Goal: Transaction & Acquisition: Purchase product/service

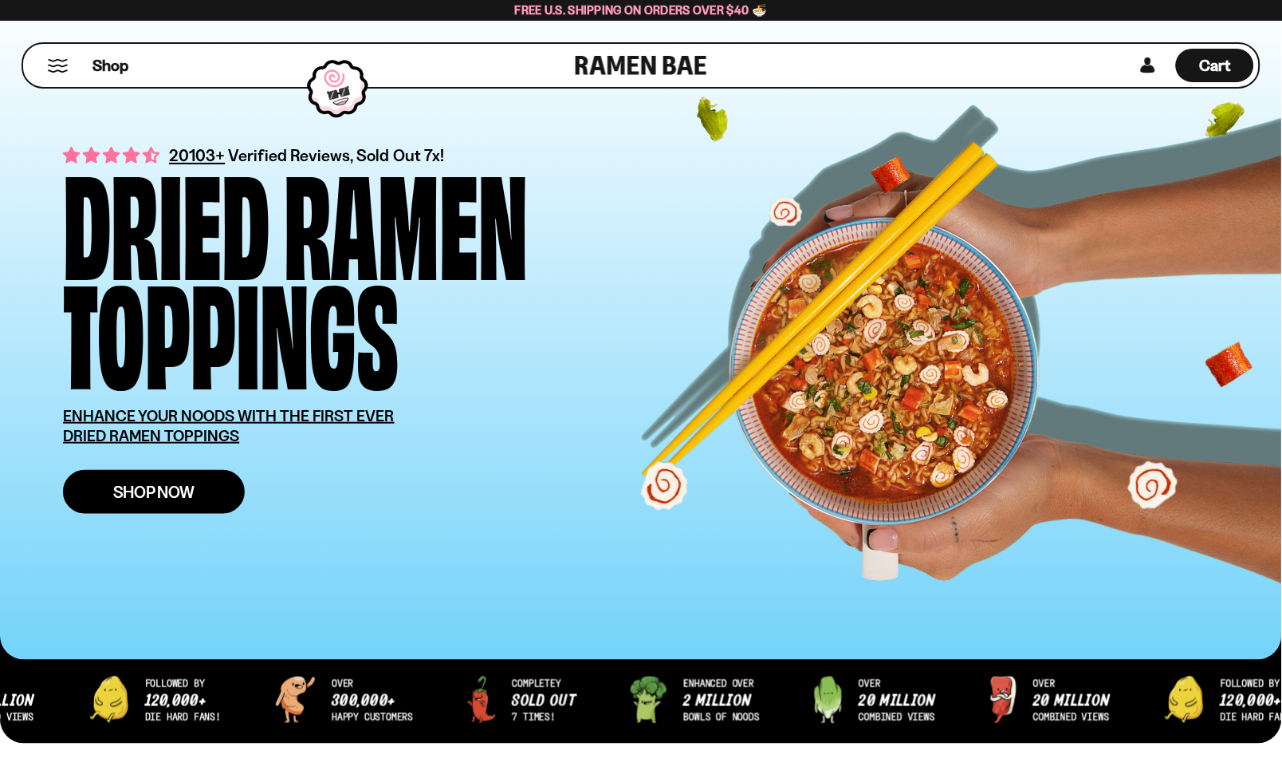
click at [156, 491] on span "Shop Now" at bounding box center [154, 491] width 82 height 17
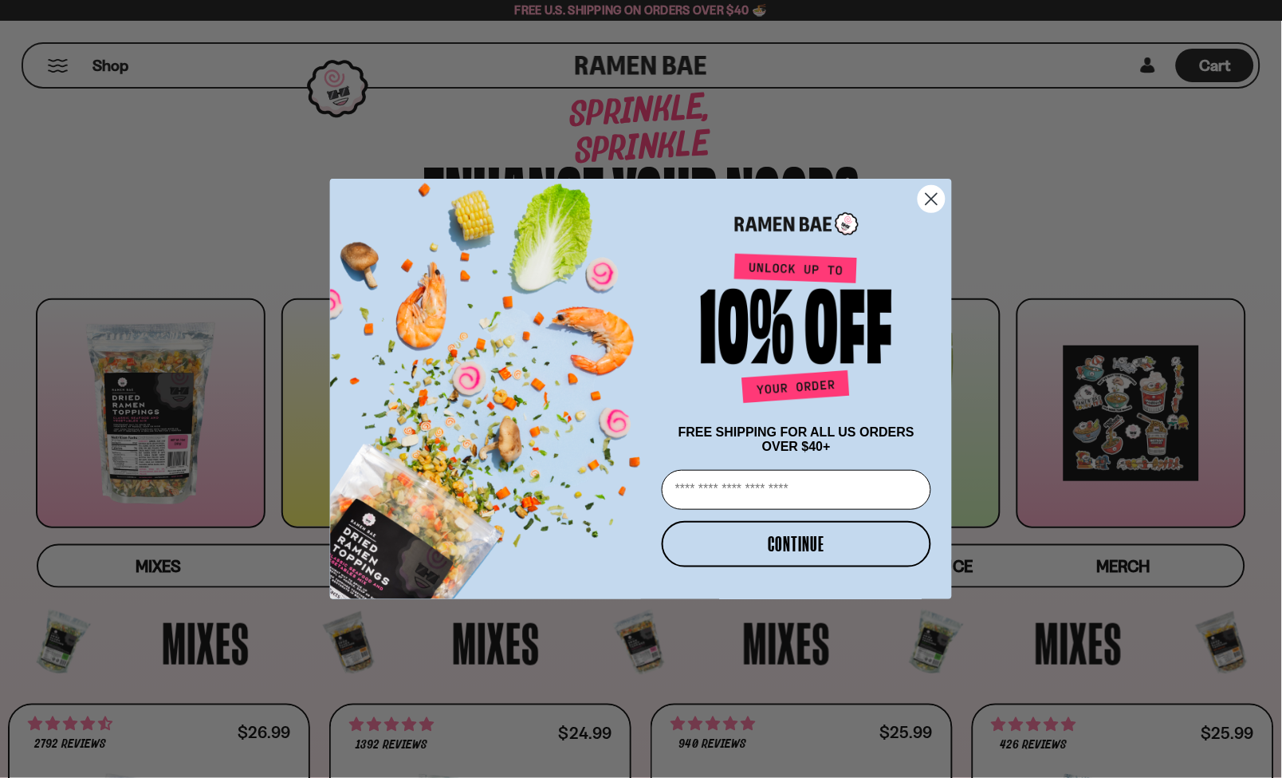
scroll to position [89, 0]
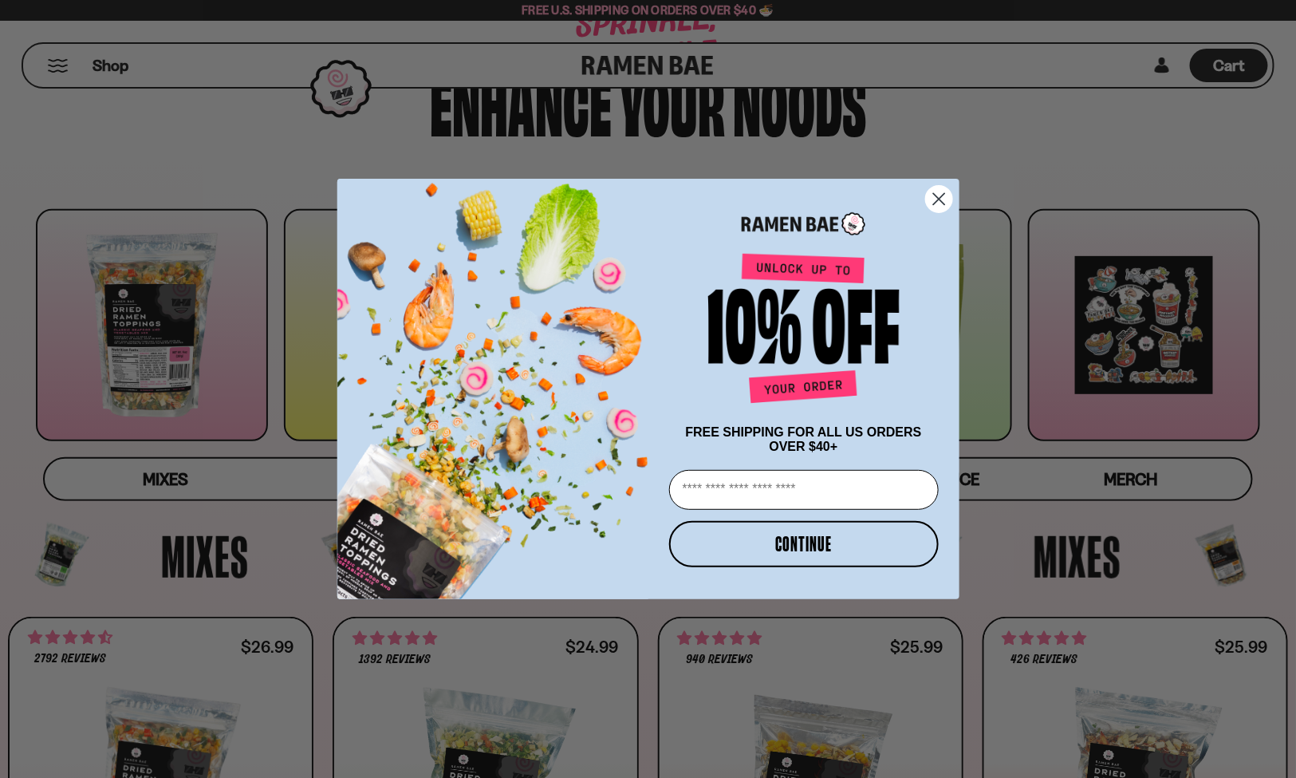
drag, startPoint x: 1289, startPoint y: 77, endPoint x: 1239, endPoint y: 150, distance: 88.9
click at [931, 195] on circle "Close dialog" at bounding box center [938, 199] width 26 height 26
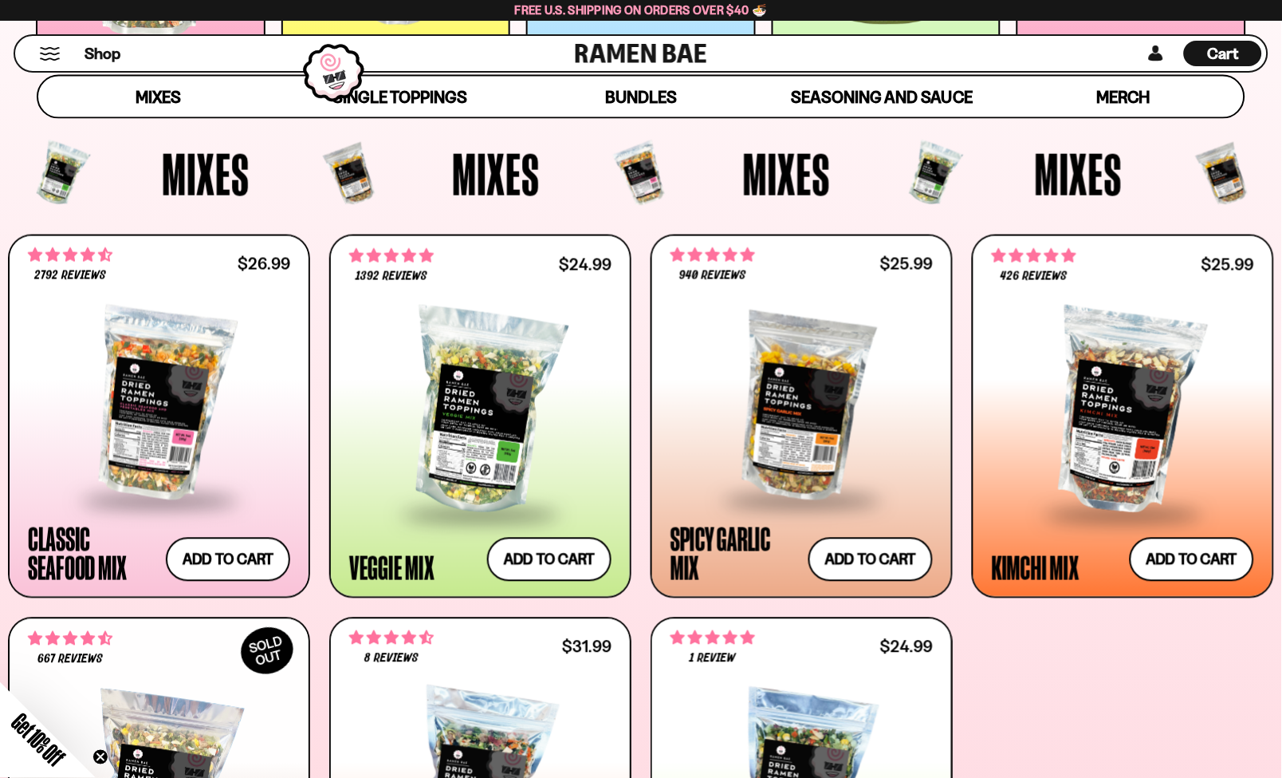
scroll to position [477, 0]
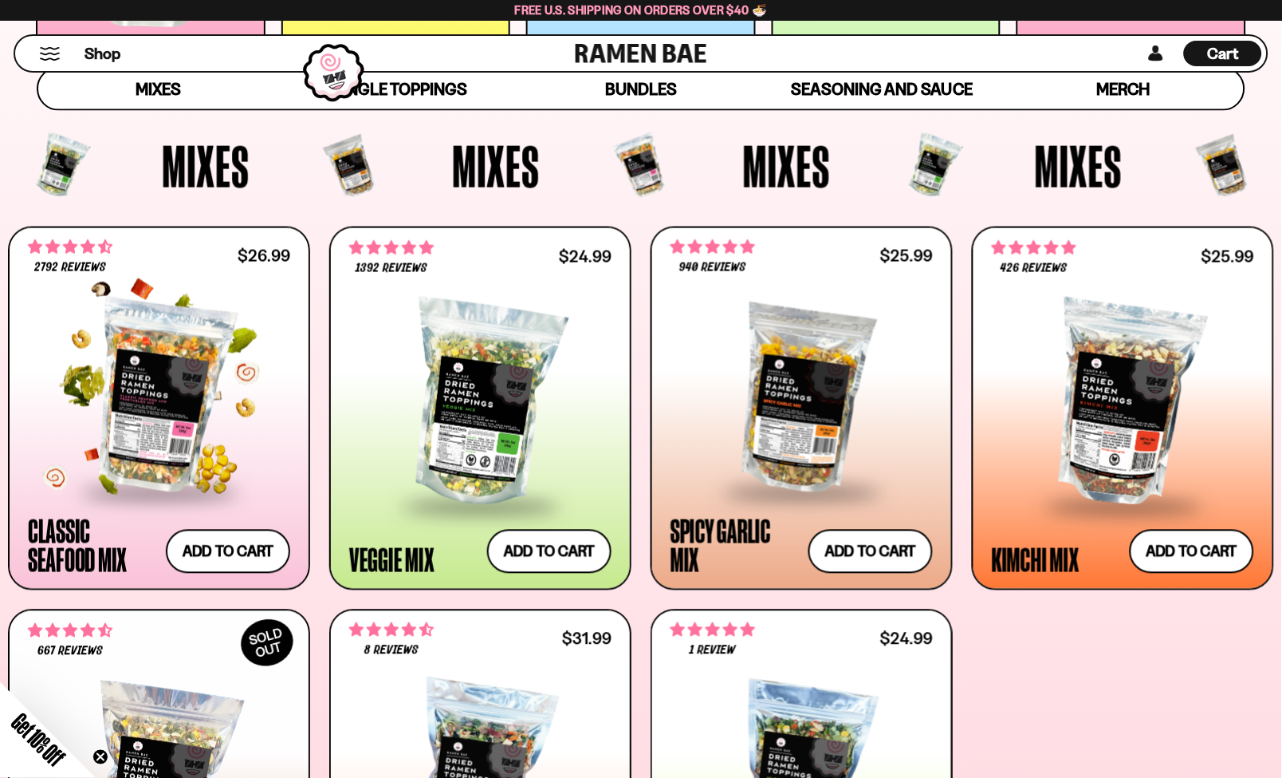
click at [174, 415] on div at bounding box center [159, 396] width 262 height 188
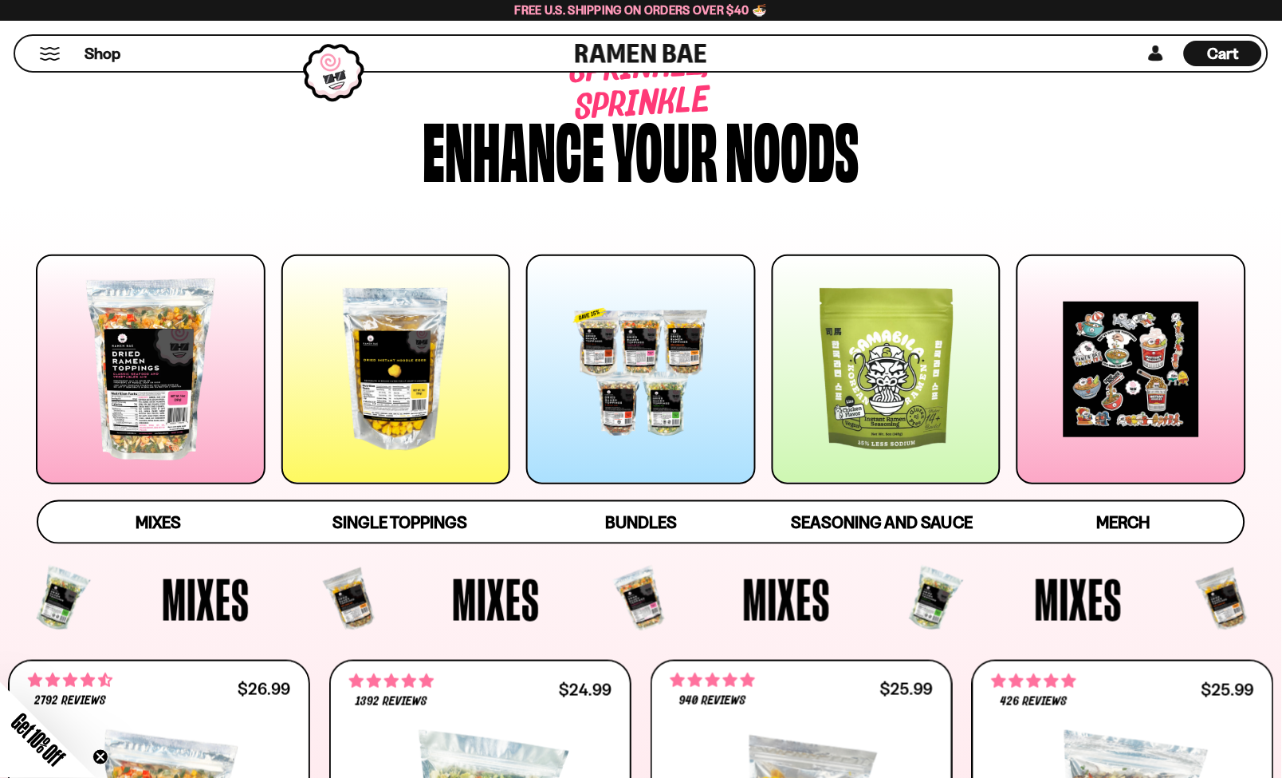
scroll to position [0, 0]
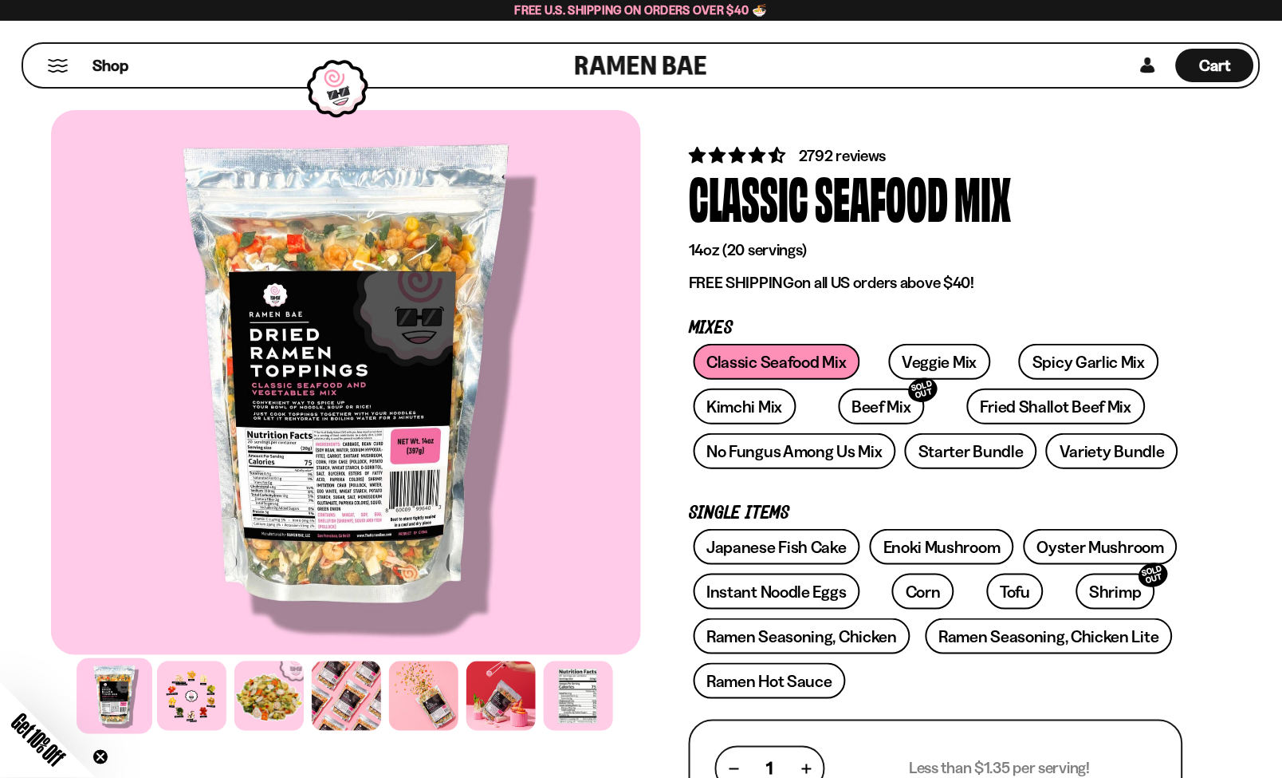
scroll to position [229, 0]
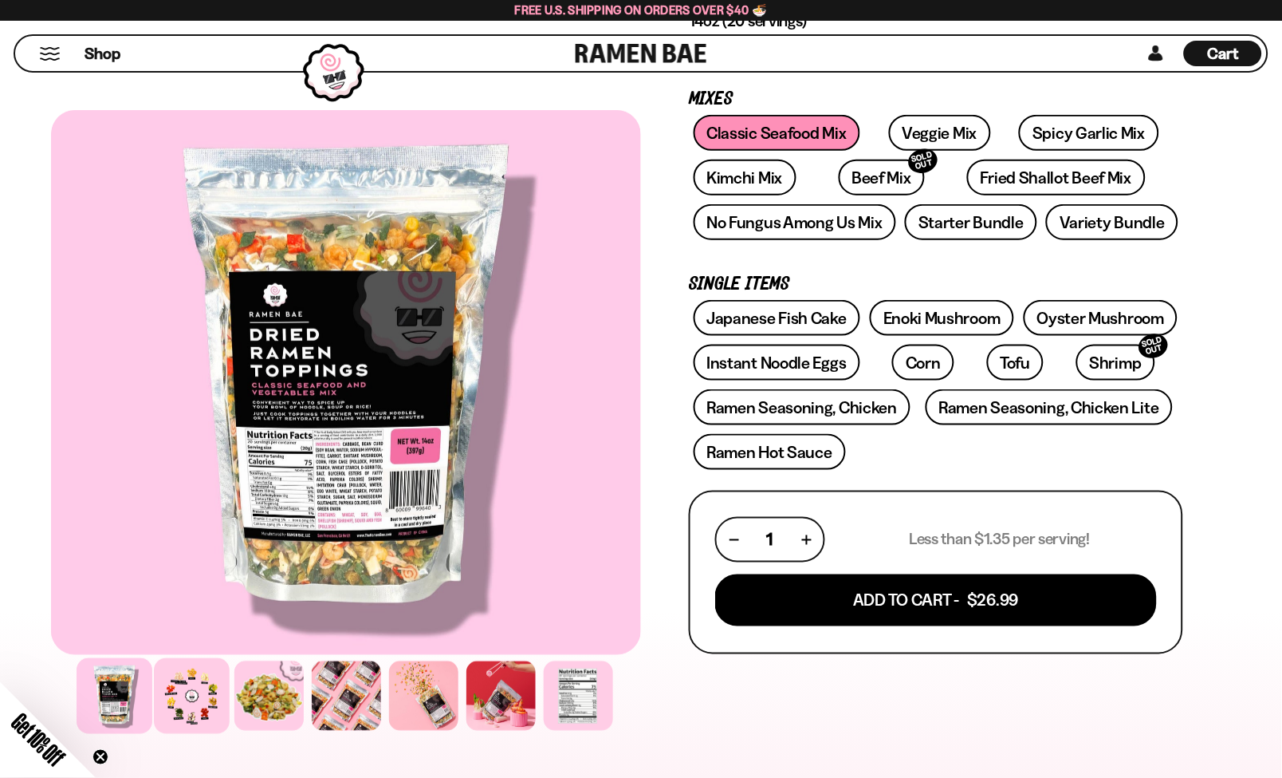
click at [191, 710] on div at bounding box center [192, 696] width 76 height 76
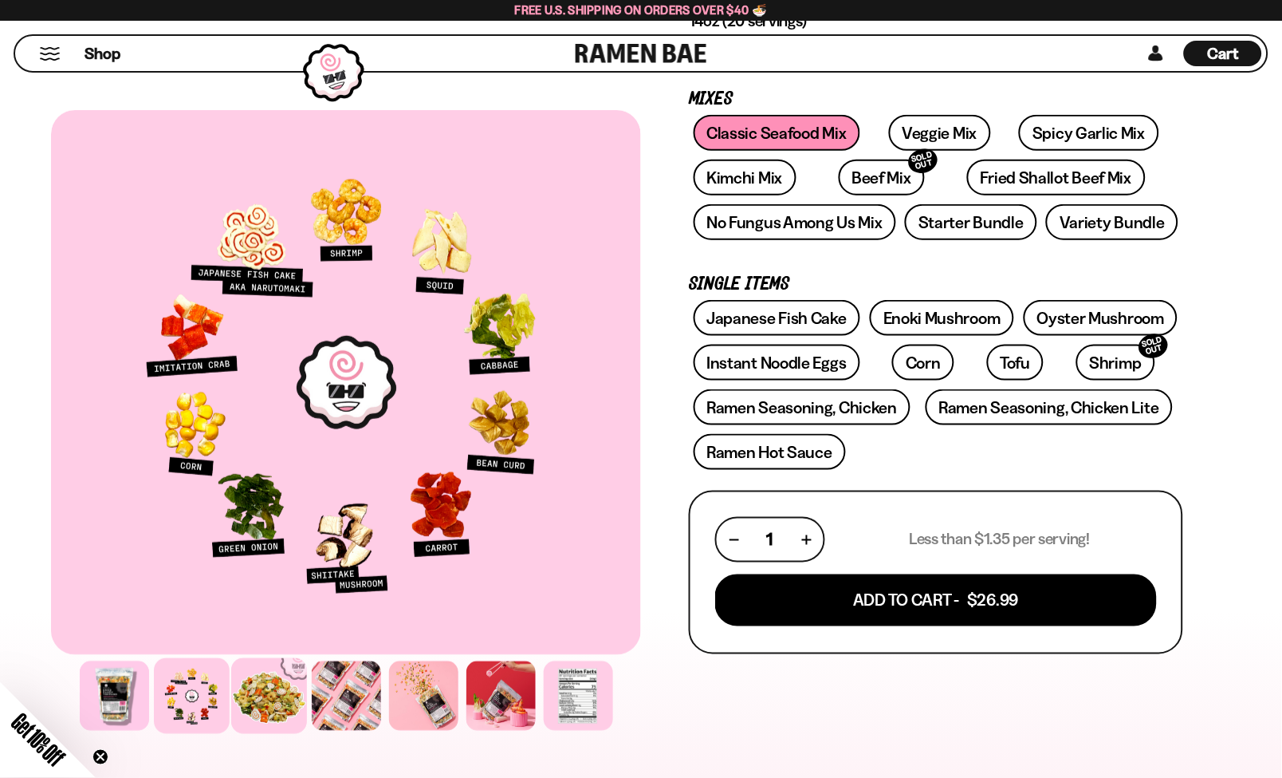
click at [270, 695] on div at bounding box center [269, 696] width 76 height 76
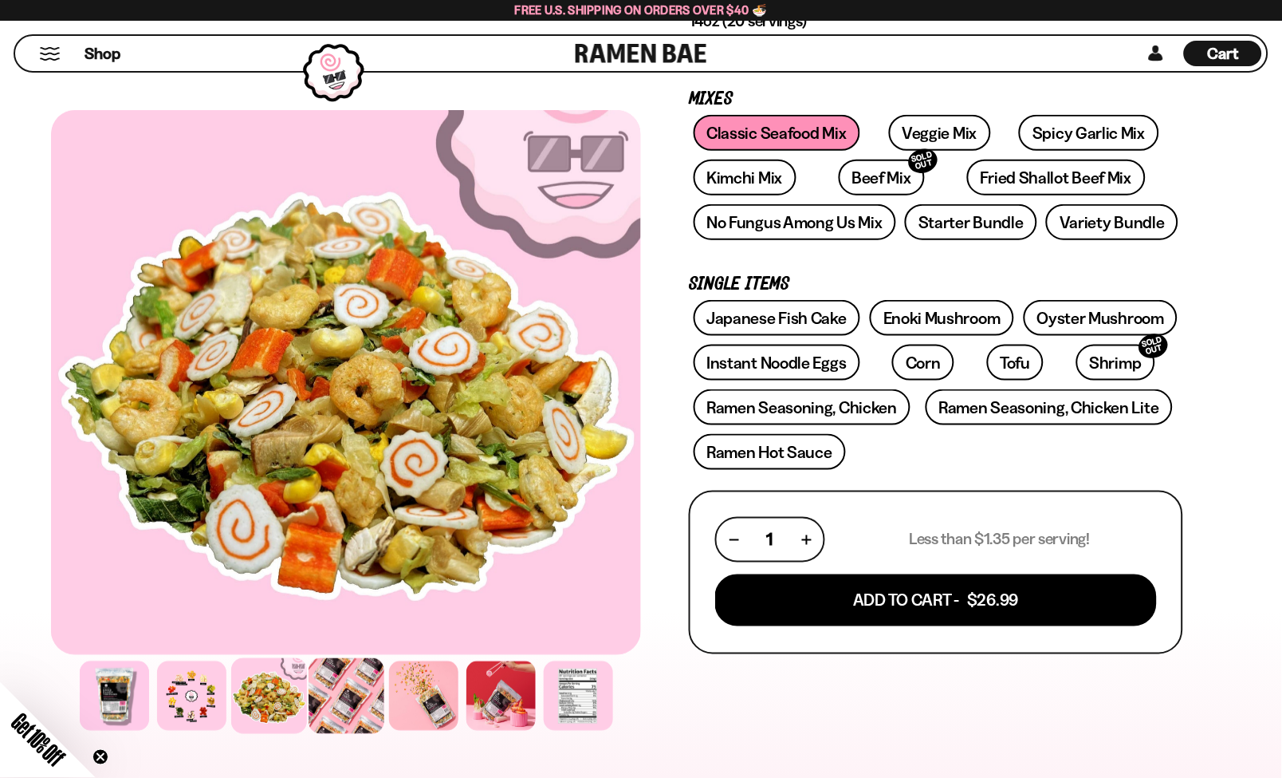
click at [359, 698] on div at bounding box center [347, 696] width 76 height 76
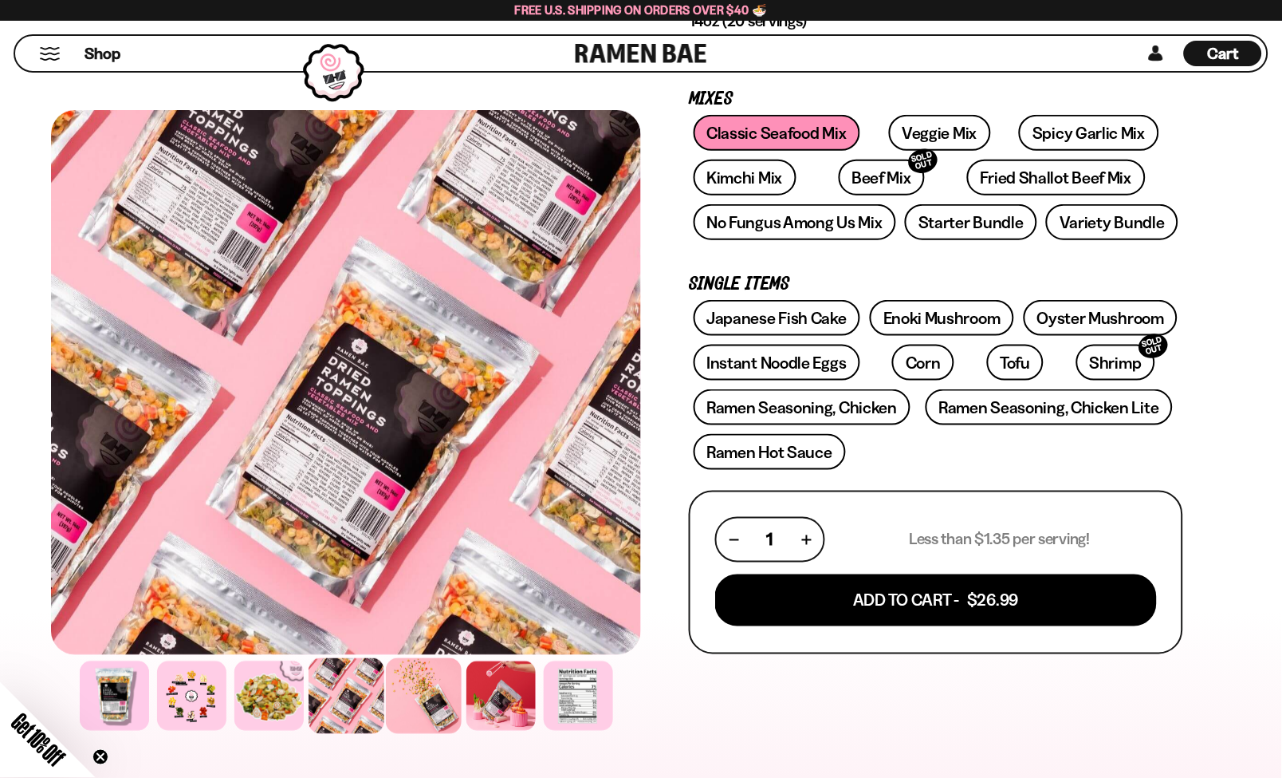
click at [431, 707] on div at bounding box center [424, 696] width 76 height 76
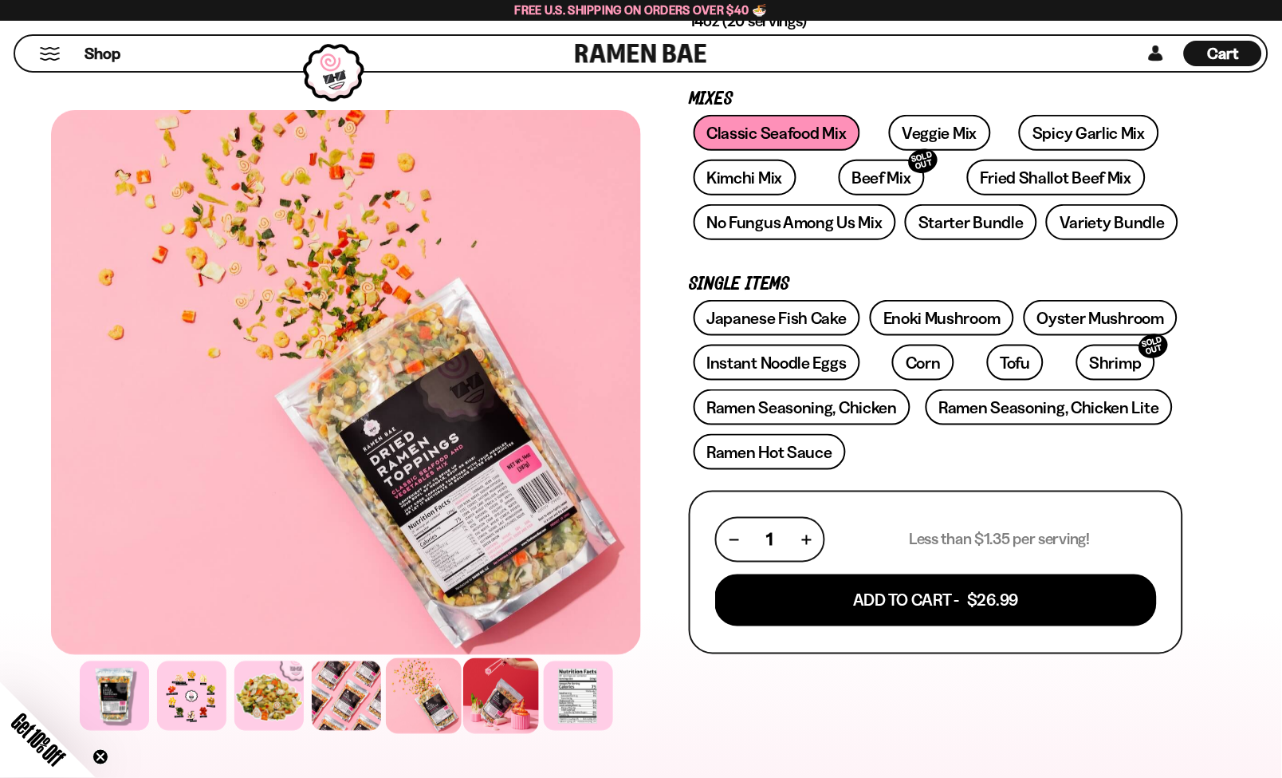
click at [519, 711] on div at bounding box center [501, 696] width 76 height 76
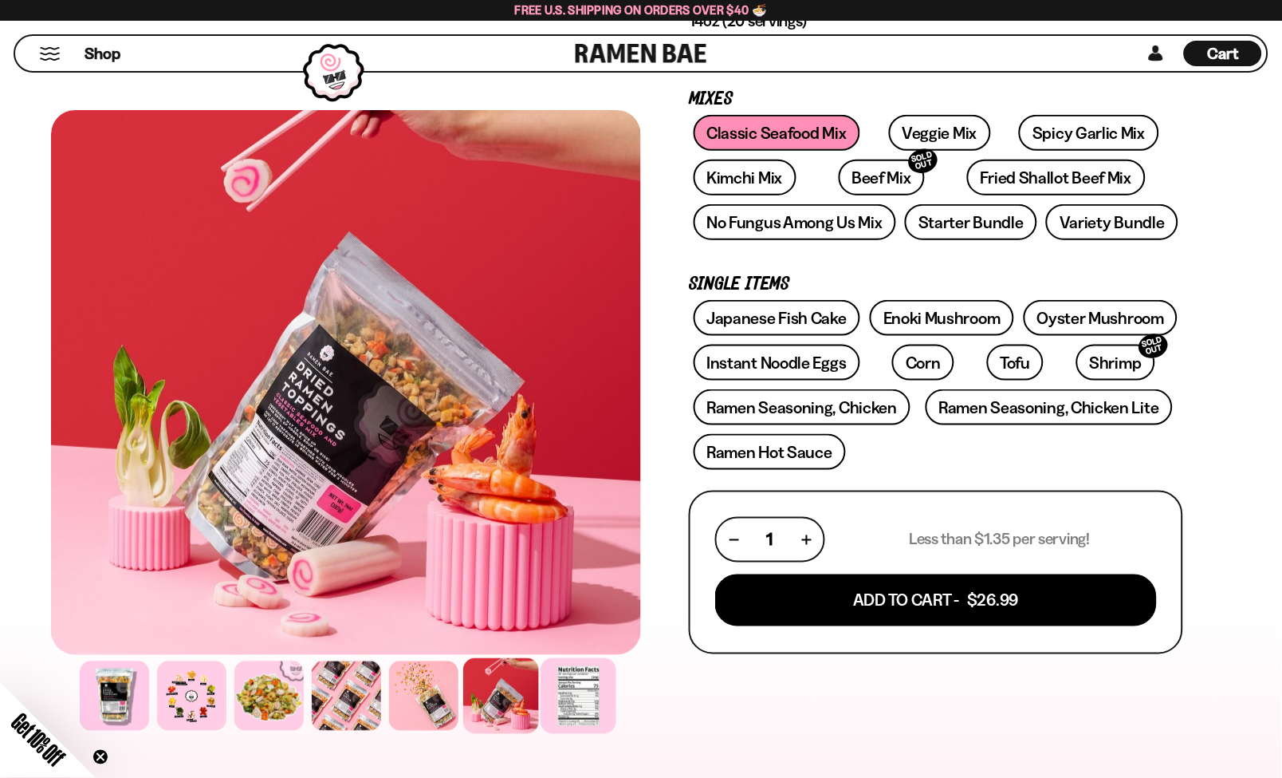
click at [600, 699] on div at bounding box center [579, 696] width 76 height 76
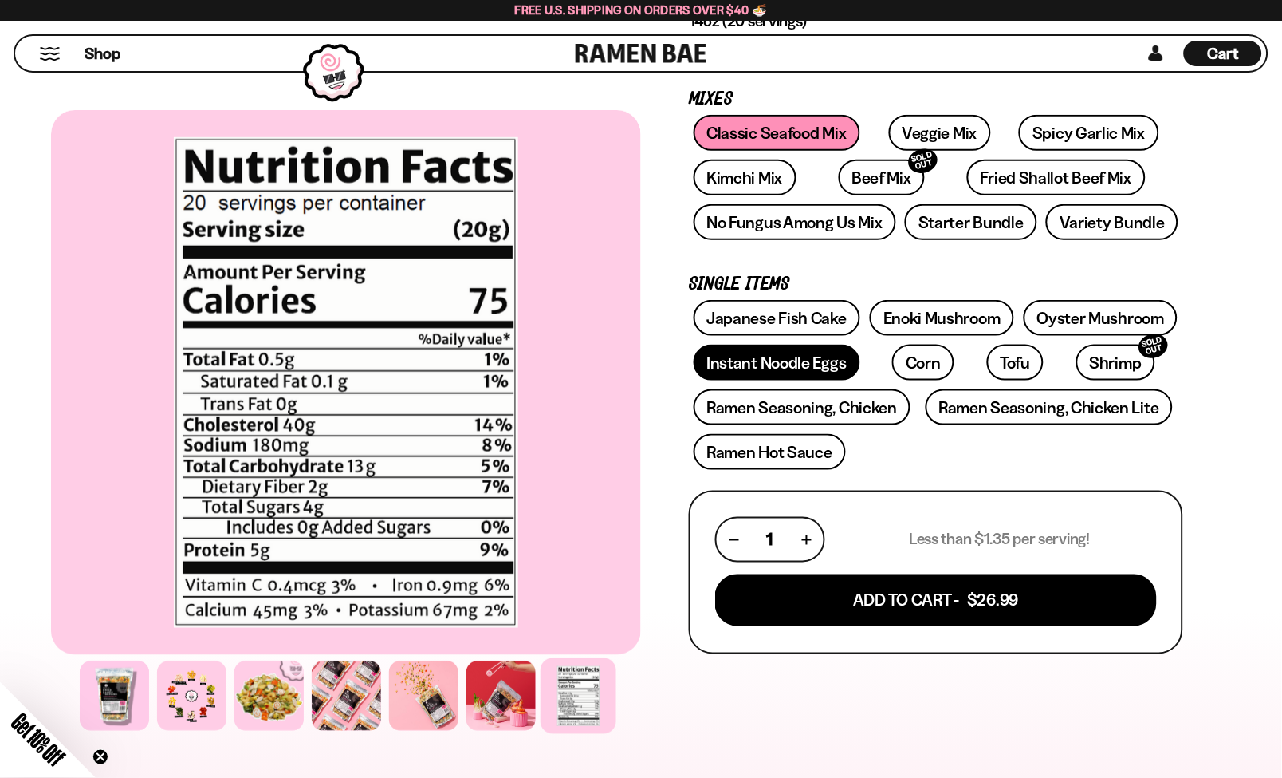
click at [778, 348] on link "Instant Noodle Eggs" at bounding box center [777, 362] width 167 height 36
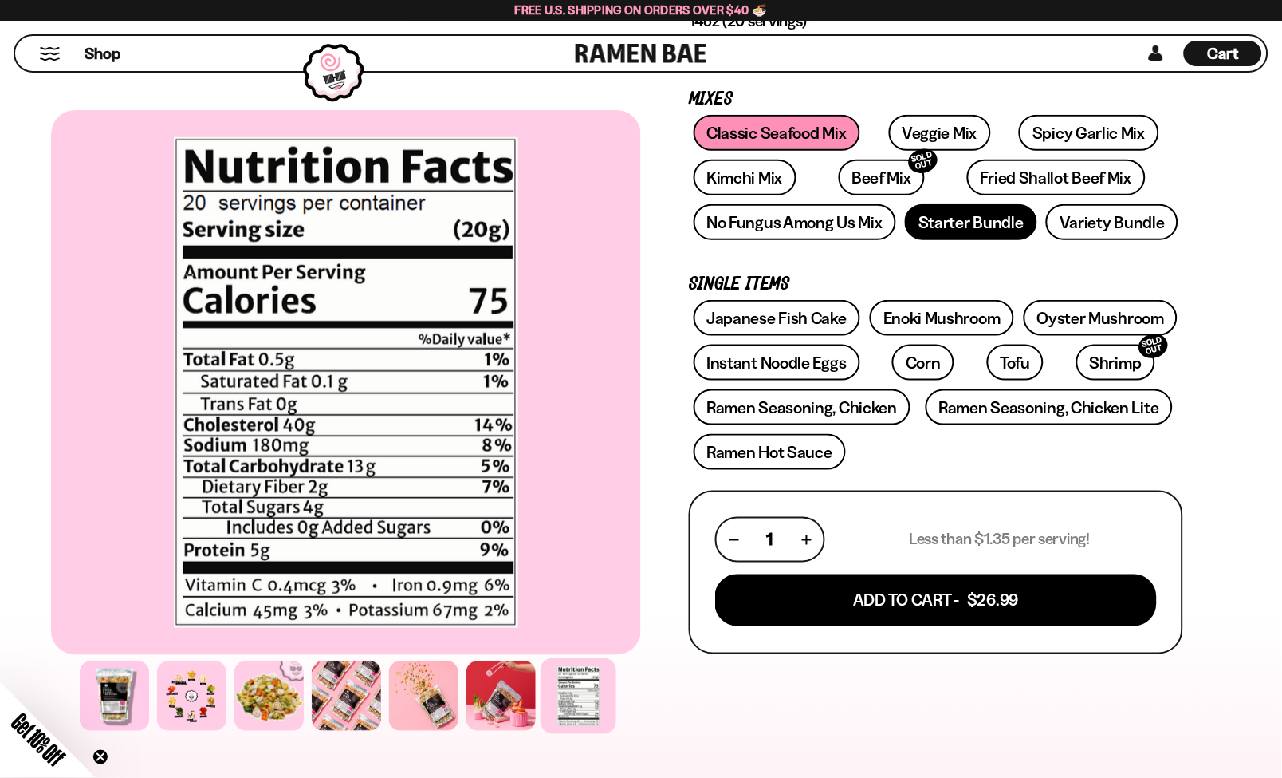
click at [947, 211] on link "Starter Bundle" at bounding box center [971, 222] width 132 height 36
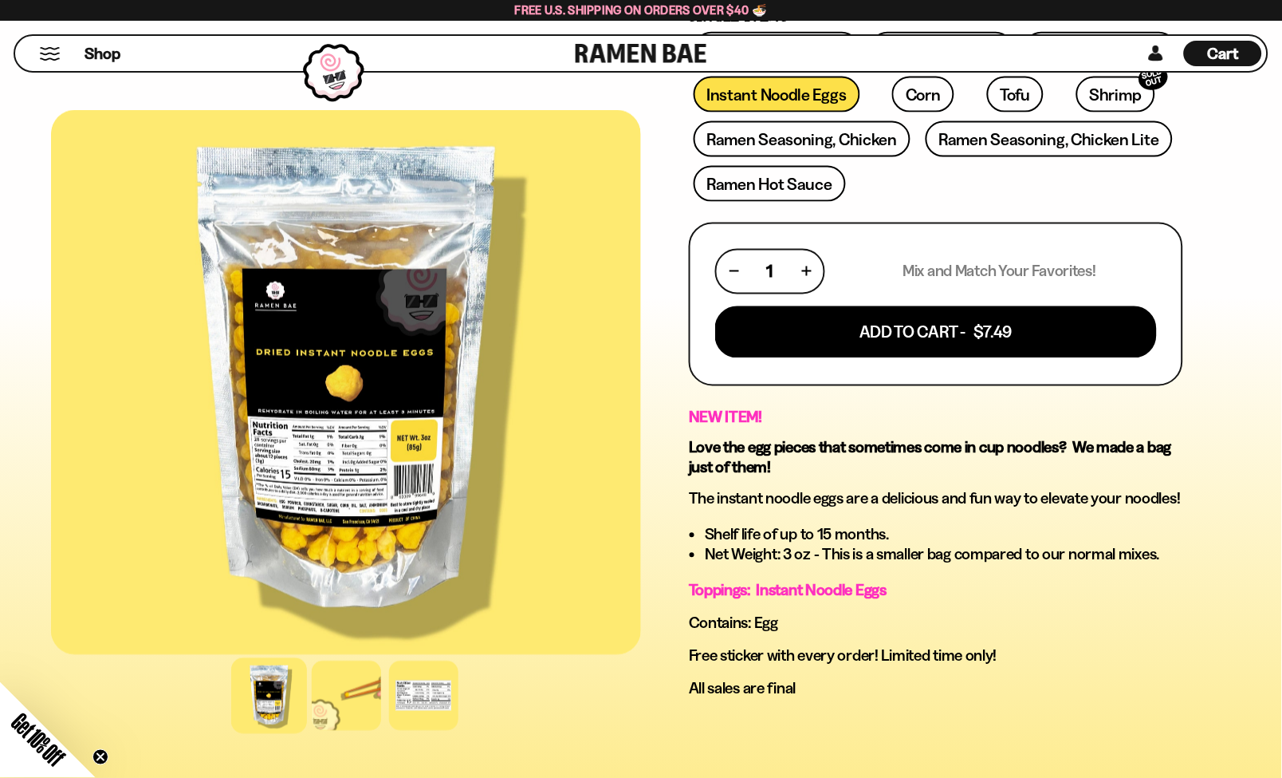
scroll to position [509, 0]
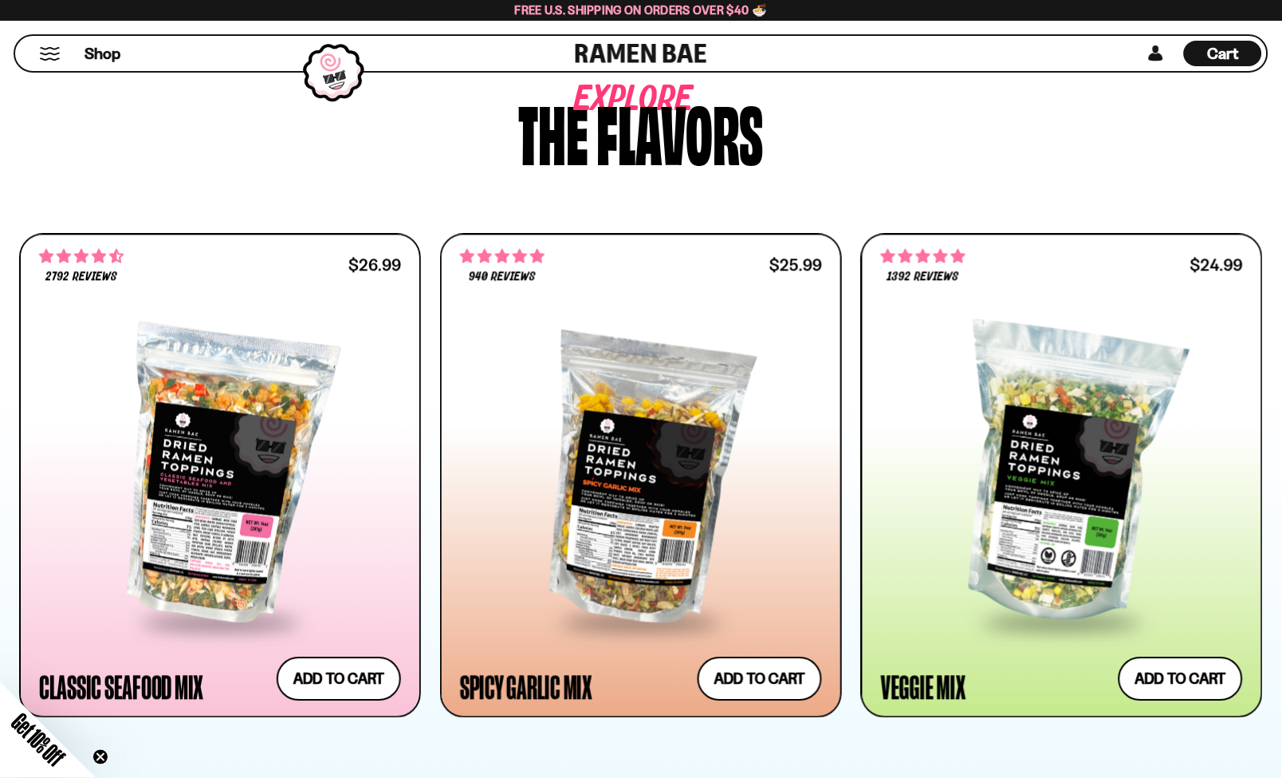
scroll to position [695, 0]
